Goal: Browse casually: Explore the website without a specific task or goal

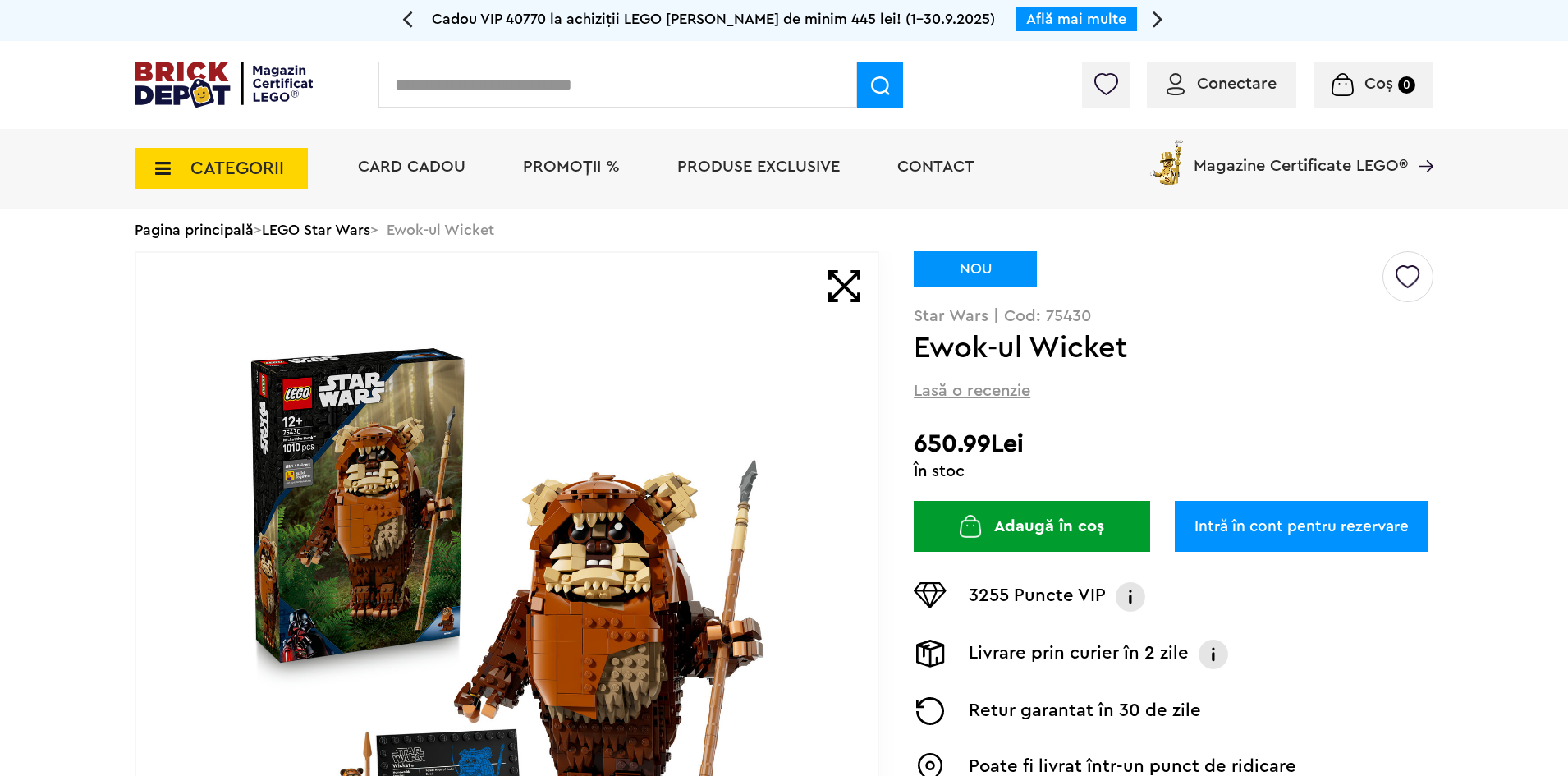
click at [178, 65] on img at bounding box center [223, 85] width 178 height 46
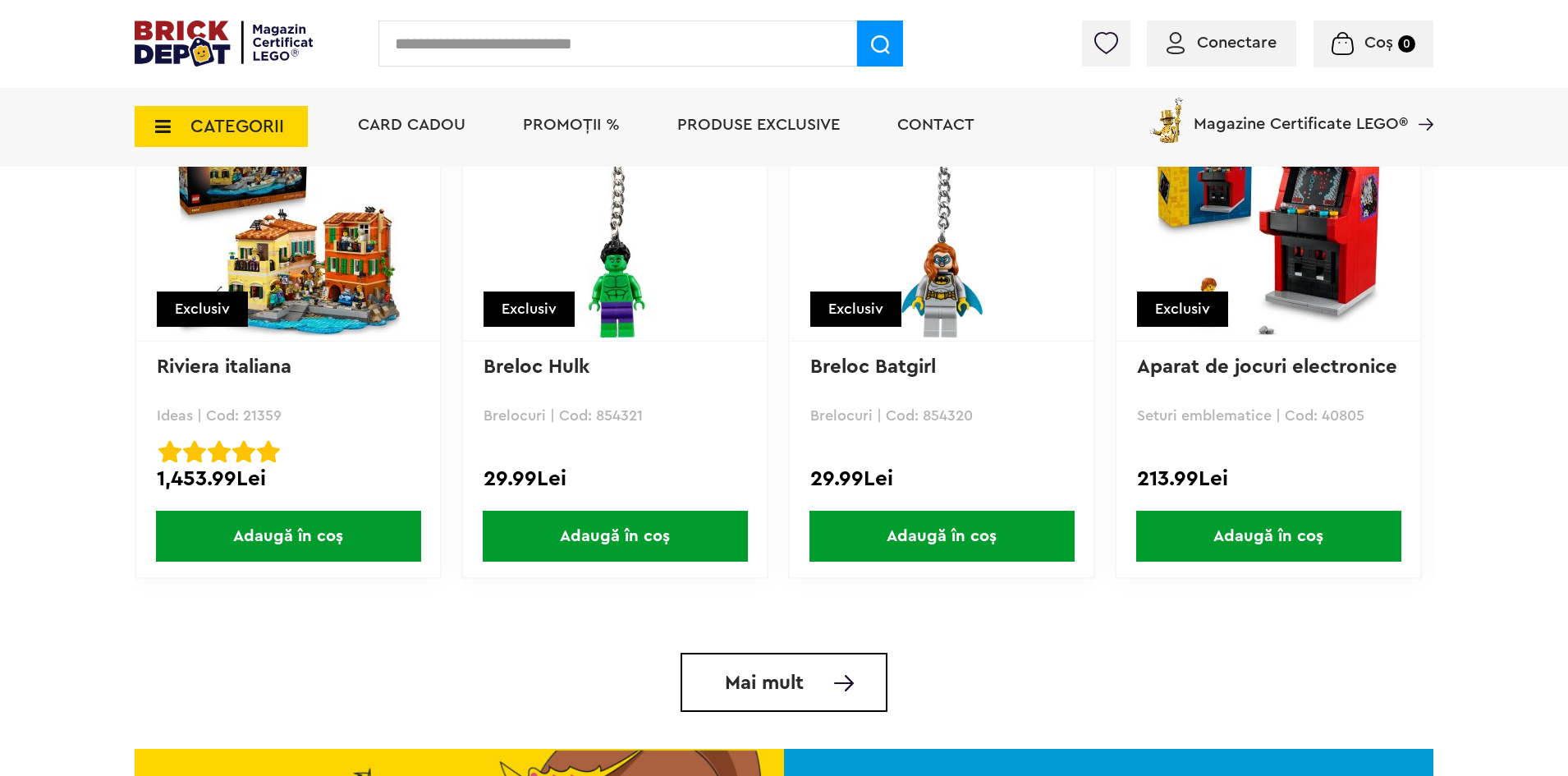
scroll to position [3776, 0]
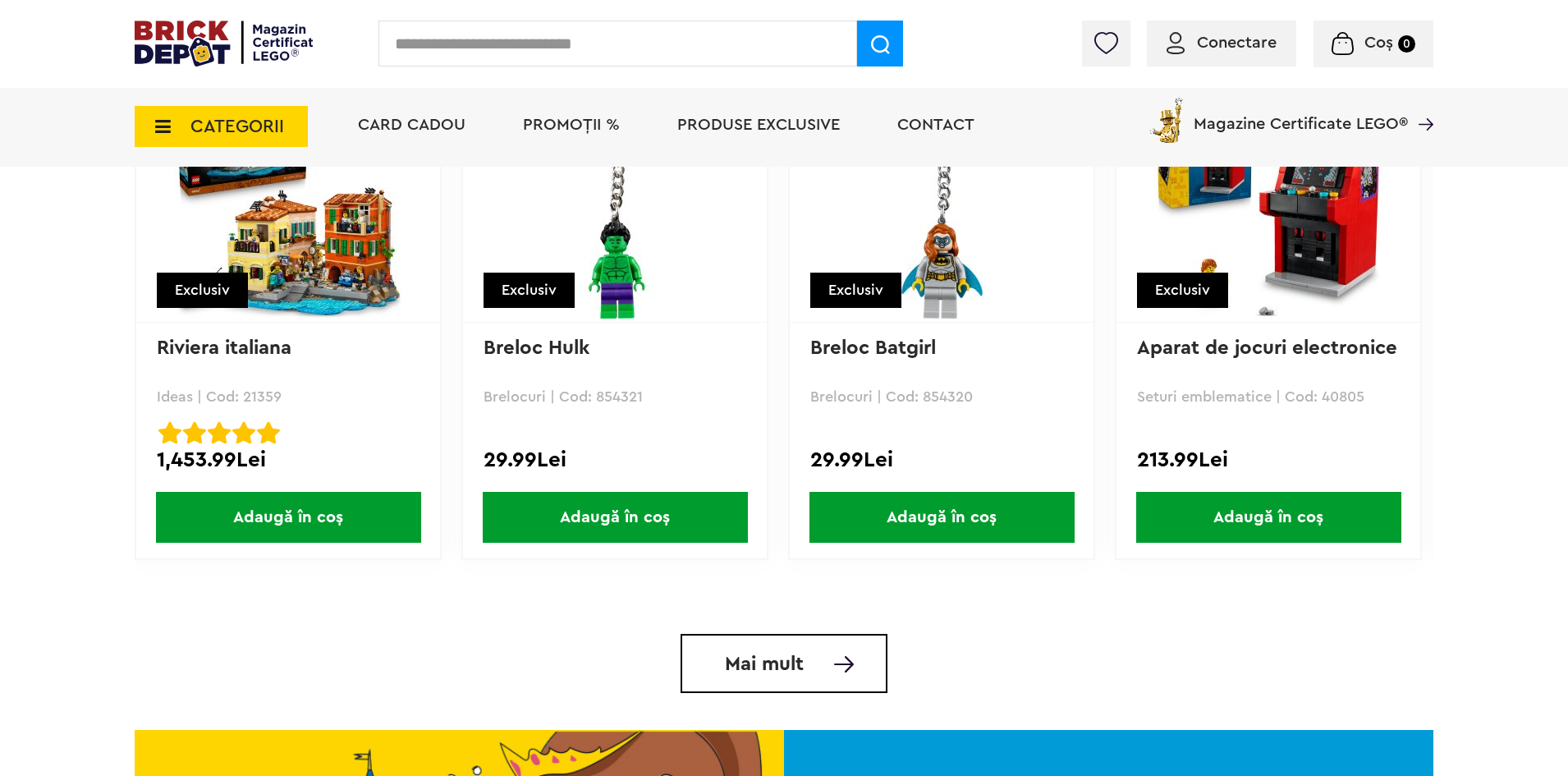
click at [209, 21] on img at bounding box center [223, 43] width 178 height 46
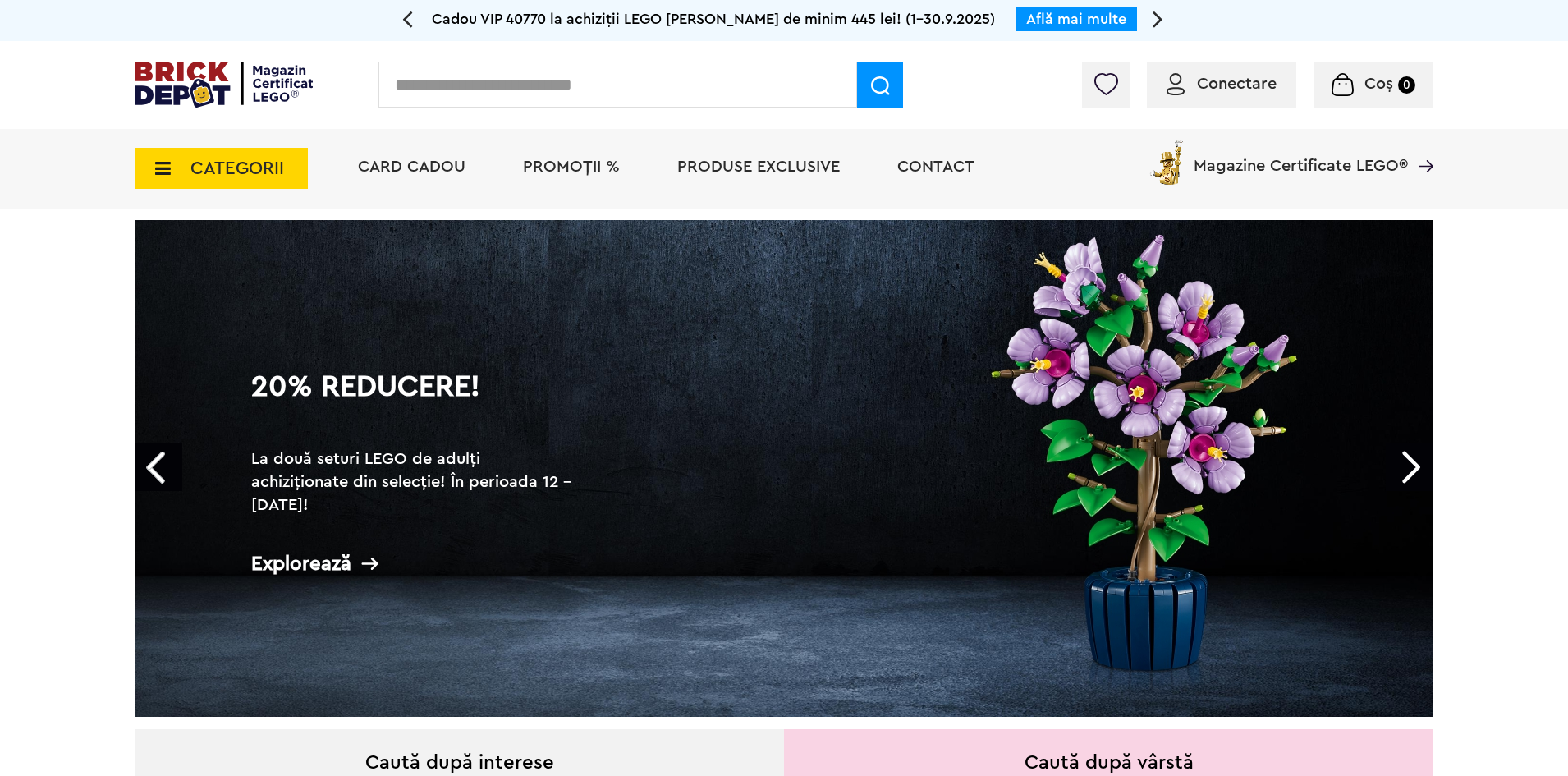
click at [180, 82] on img at bounding box center [223, 85] width 178 height 46
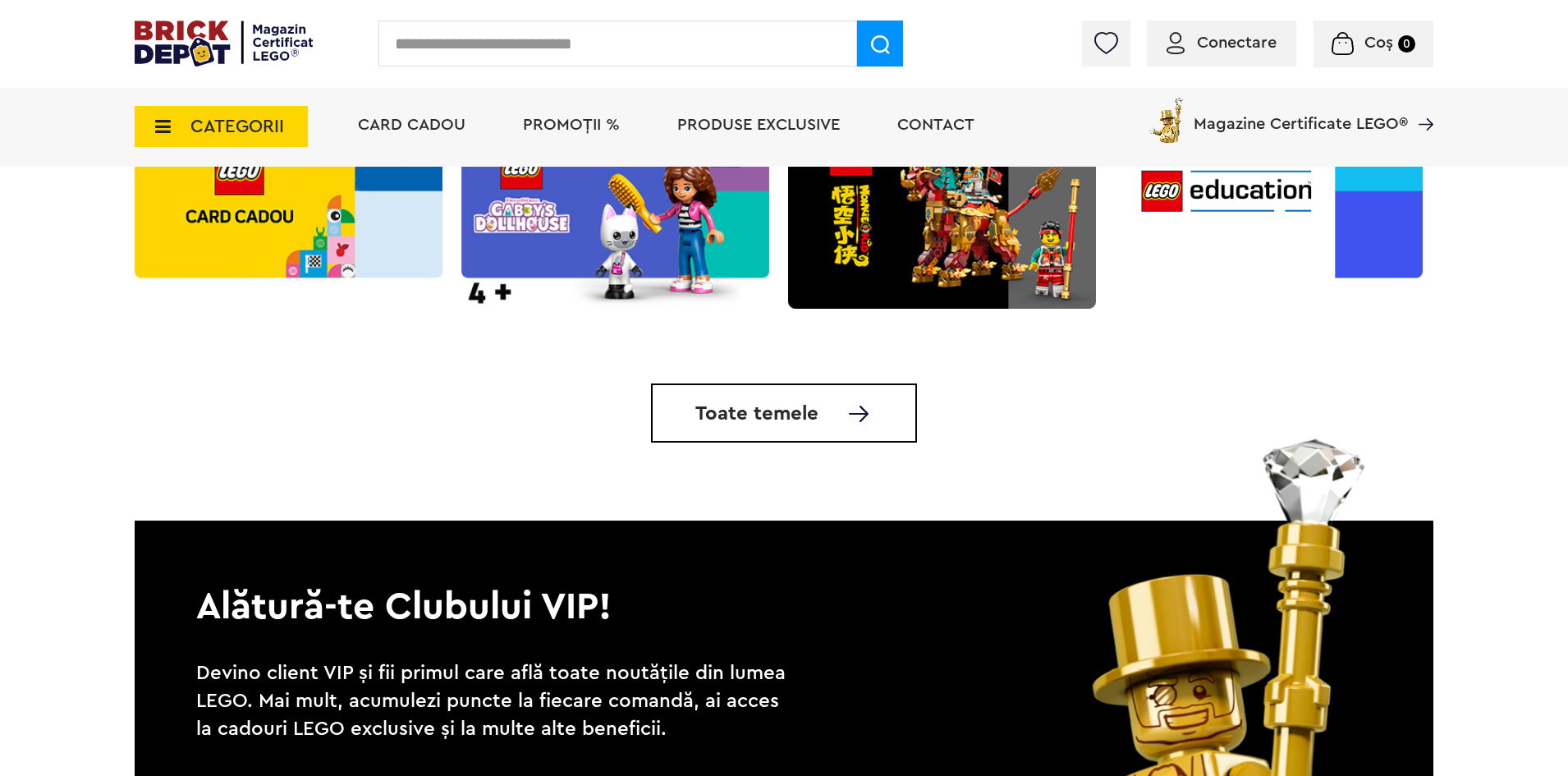
scroll to position [5336, 0]
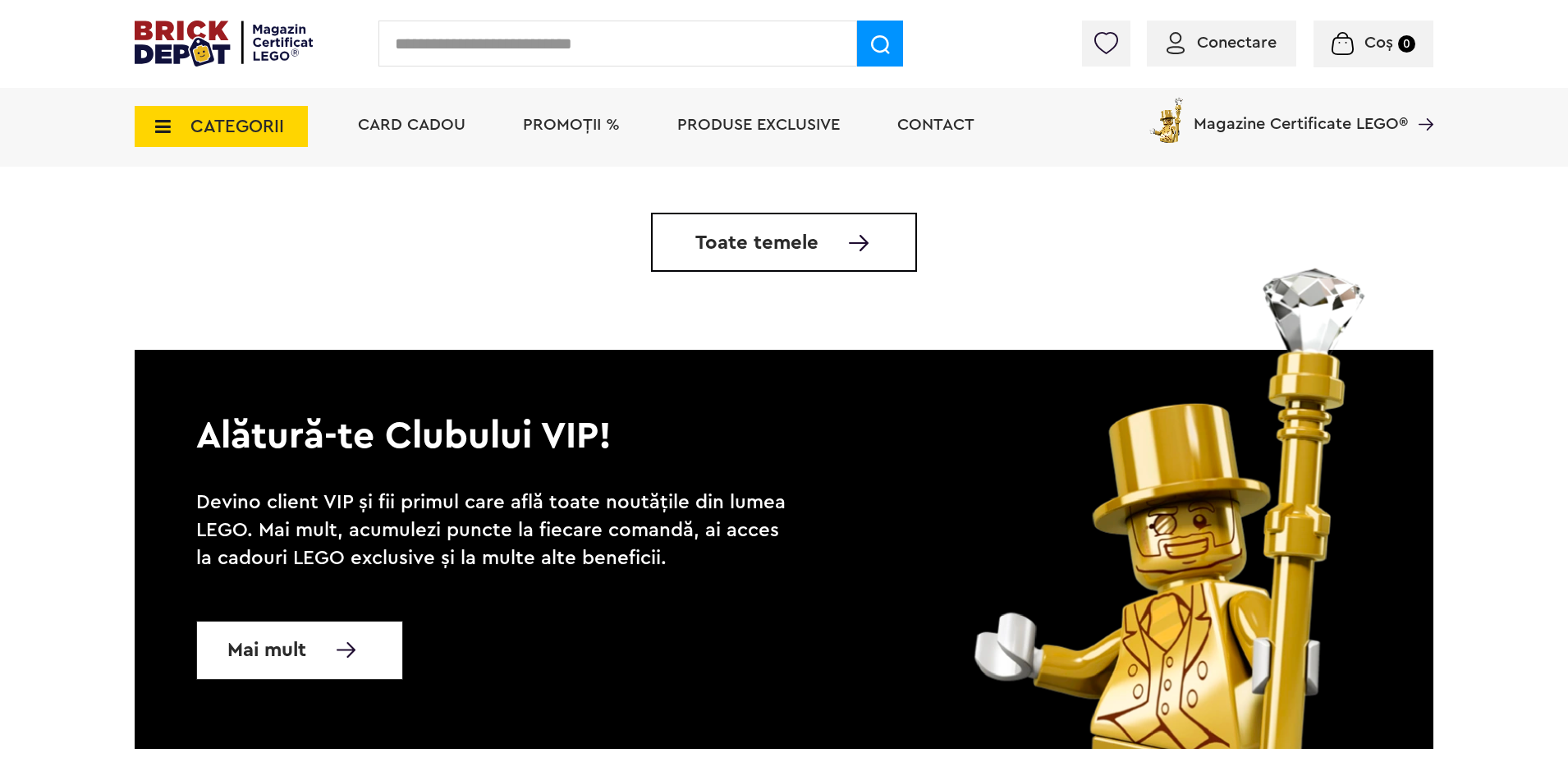
click at [210, 51] on img at bounding box center [223, 43] width 178 height 46
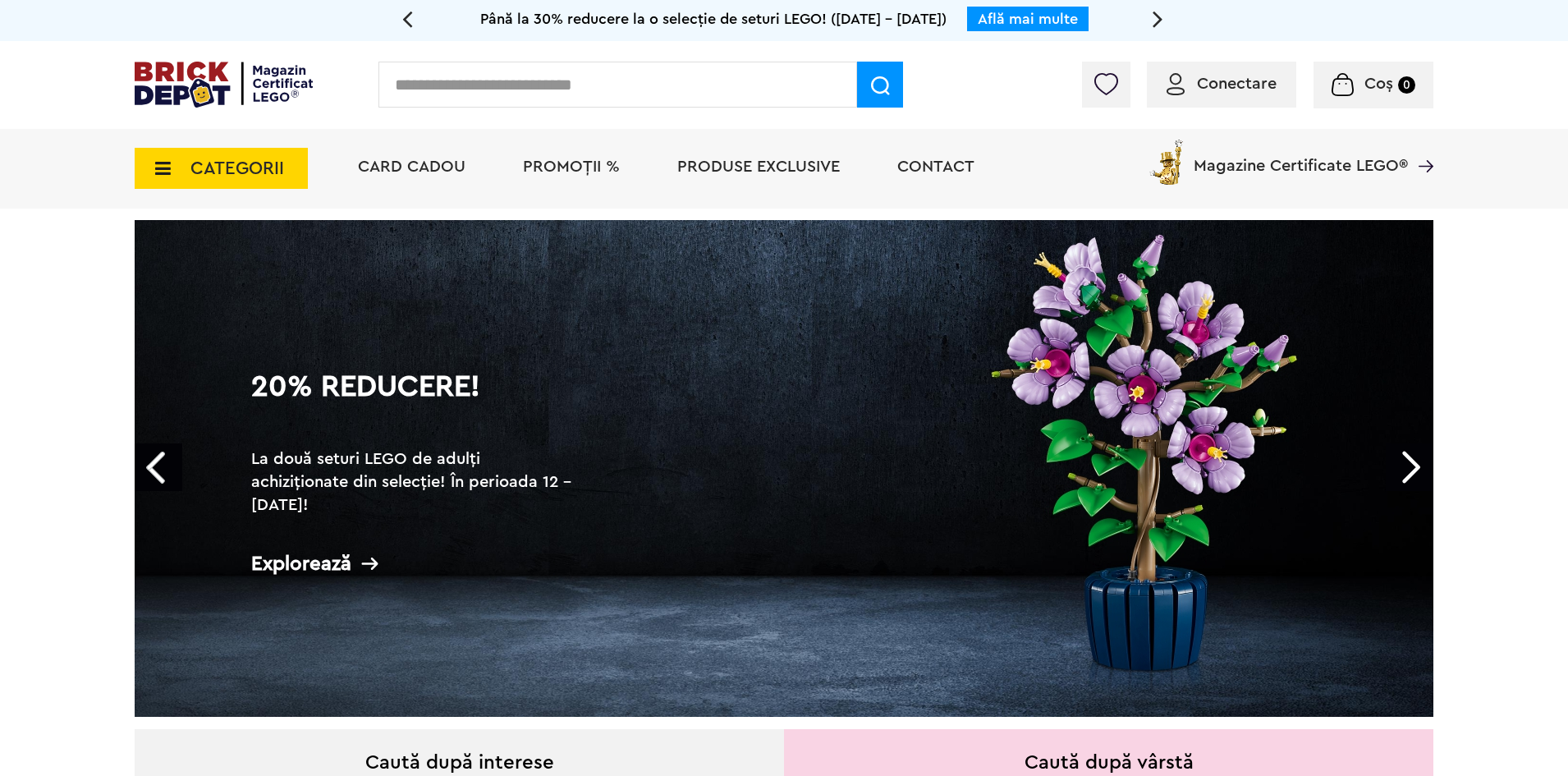
click at [235, 78] on img at bounding box center [223, 85] width 178 height 46
click at [217, 40] on div "Cadou VIP 40770 la achiziții LEGO Harry Potter de minim 445 lei! (1-30.9.2025) …" at bounding box center [784, 20] width 1568 height 41
click at [203, 72] on img at bounding box center [223, 85] width 178 height 46
click at [176, 89] on img at bounding box center [223, 85] width 178 height 46
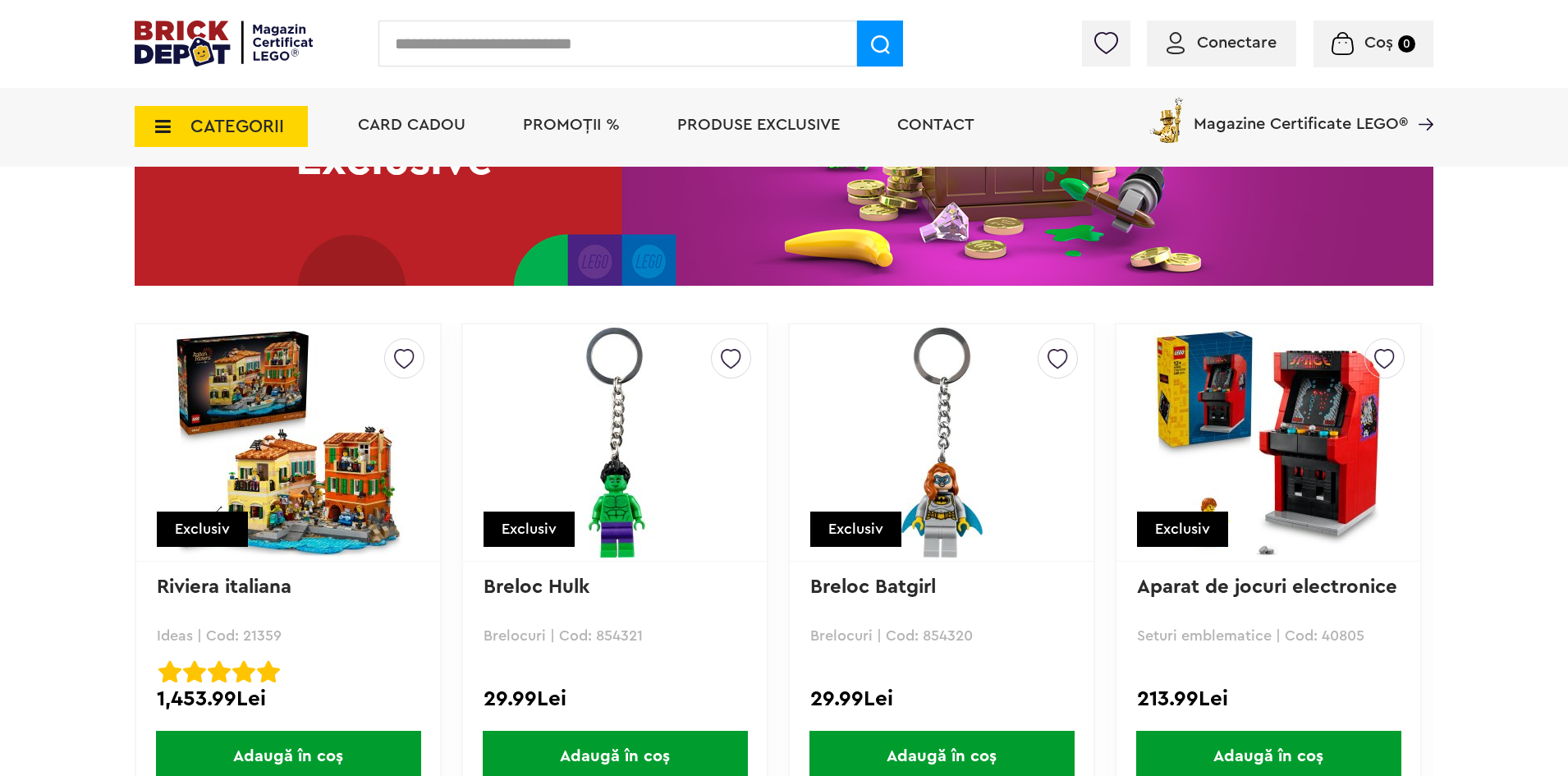
scroll to position [3365, 0]
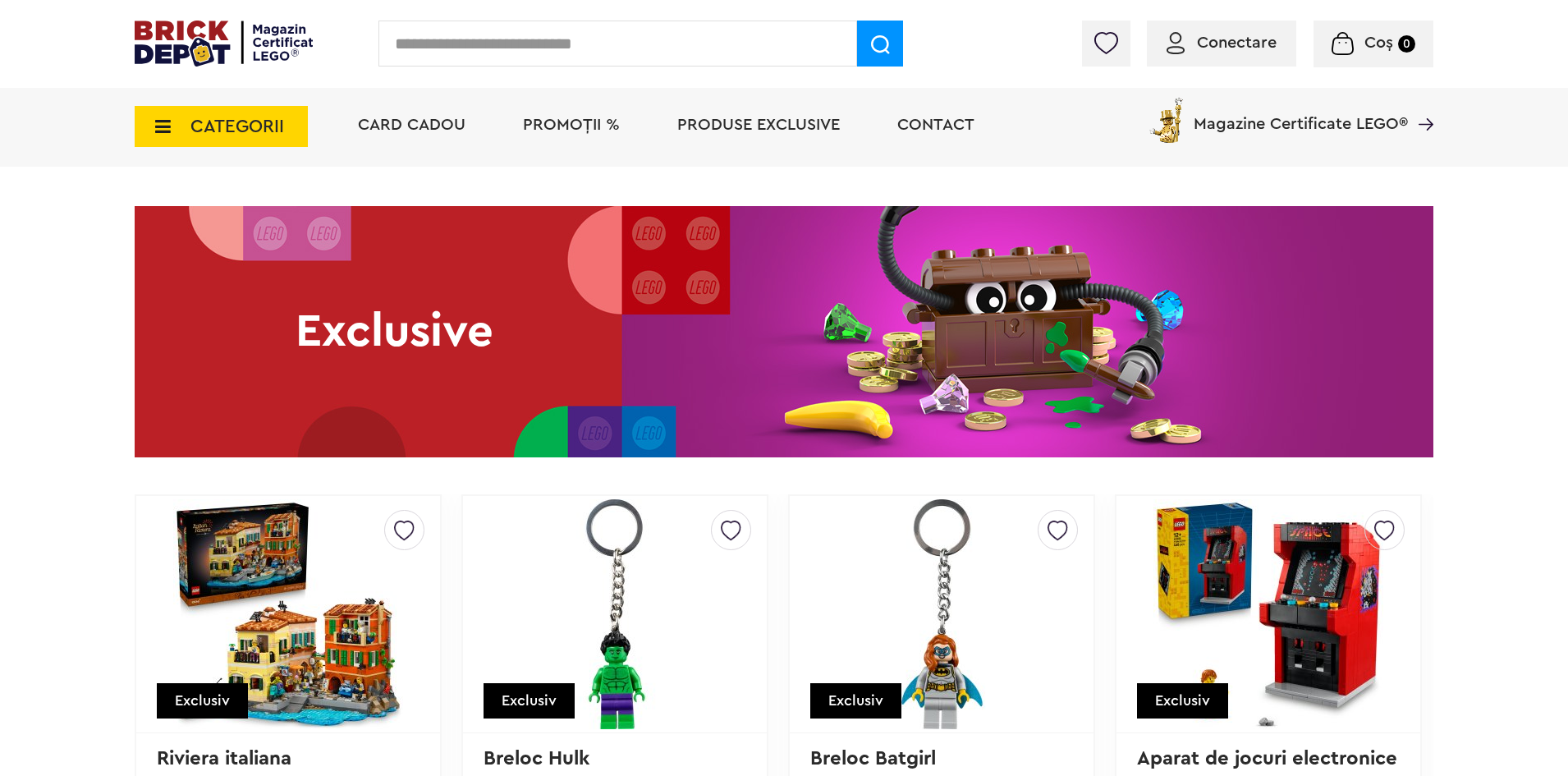
click at [183, 23] on img at bounding box center [223, 43] width 178 height 46
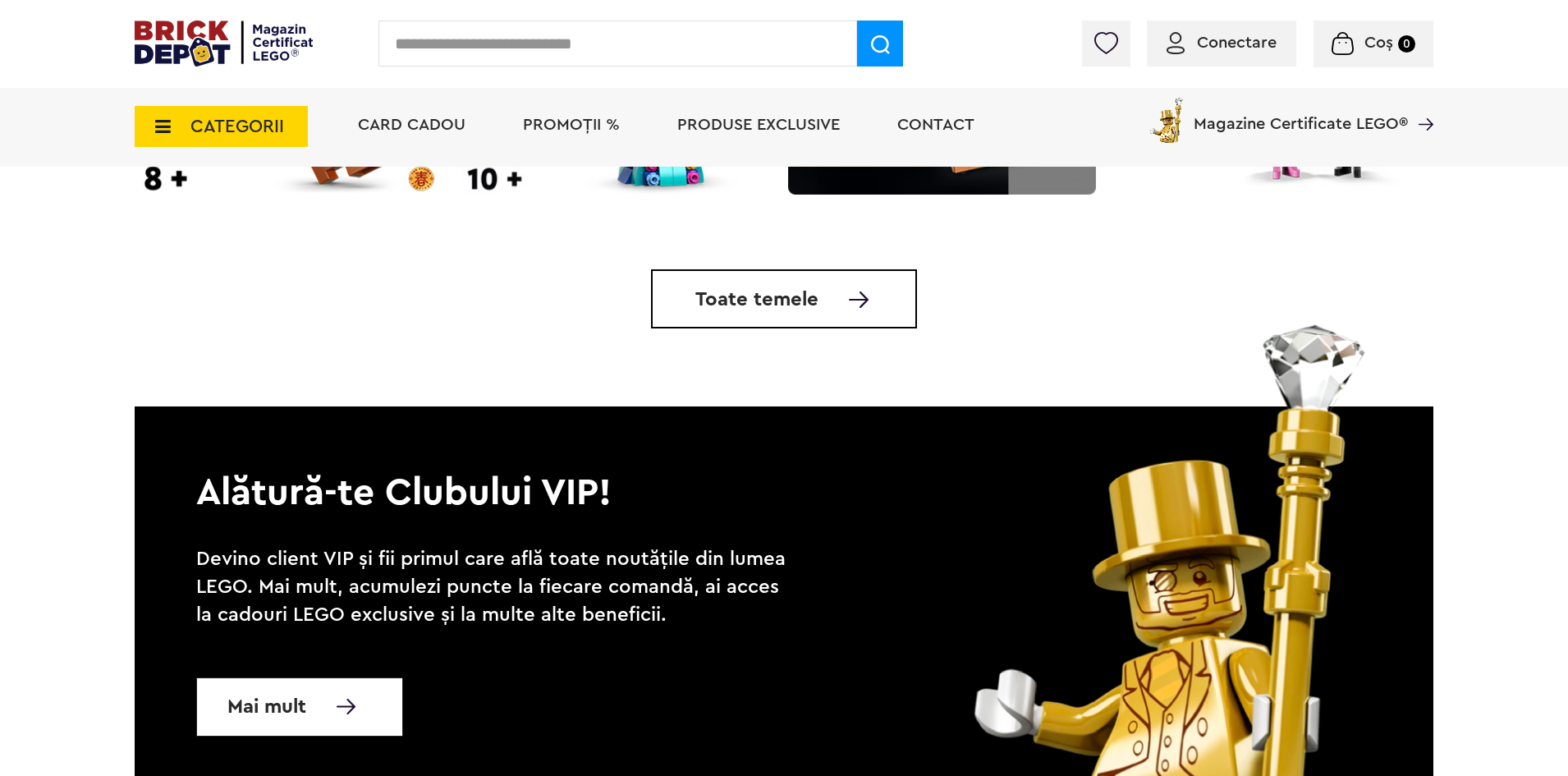
scroll to position [5418, 0]
